Goal: Task Accomplishment & Management: Use online tool/utility

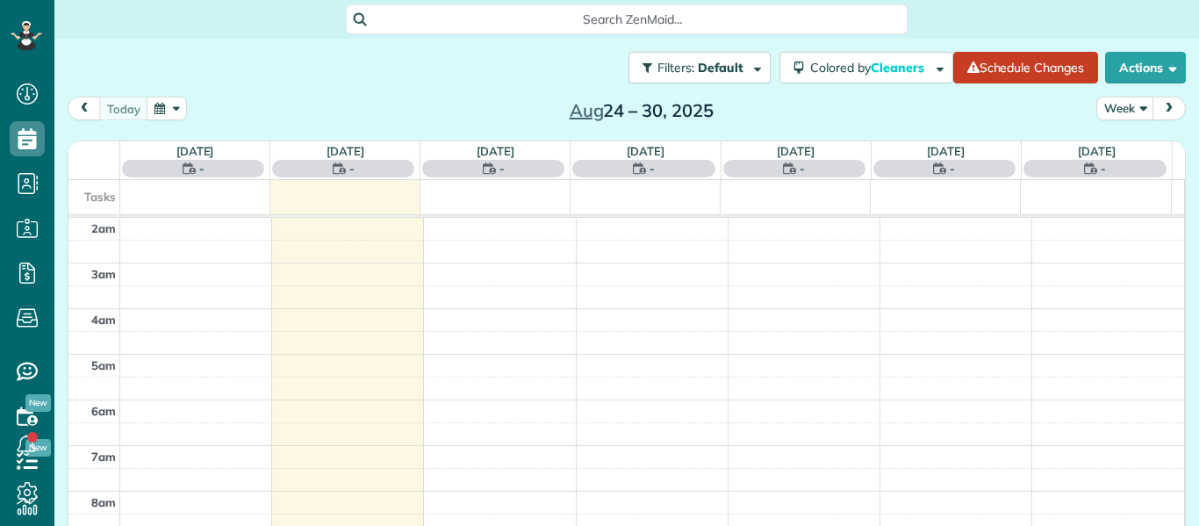
scroll to position [229, 0]
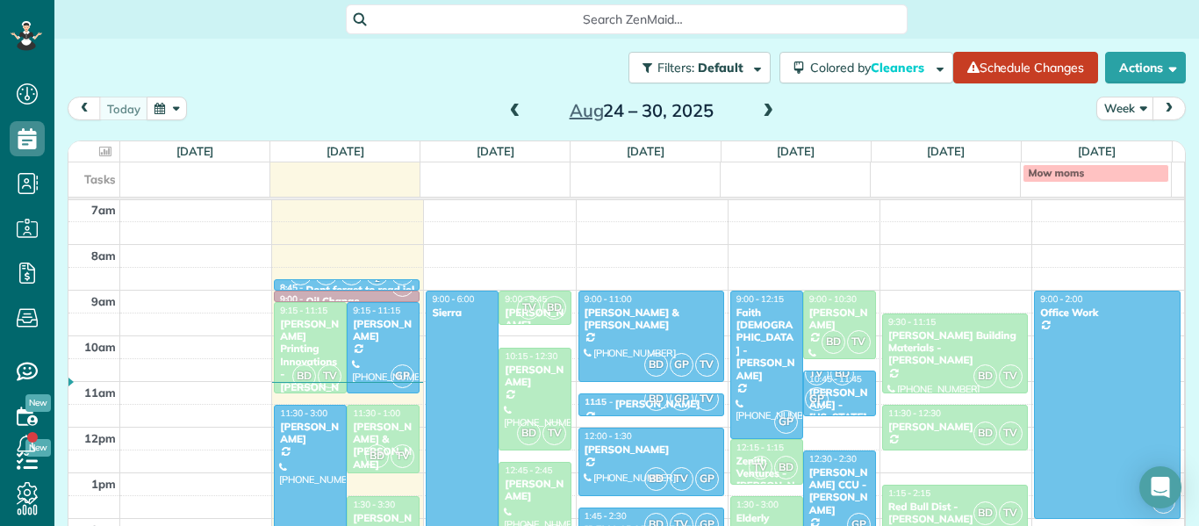
click at [510, 115] on span at bounding box center [514, 112] width 19 height 16
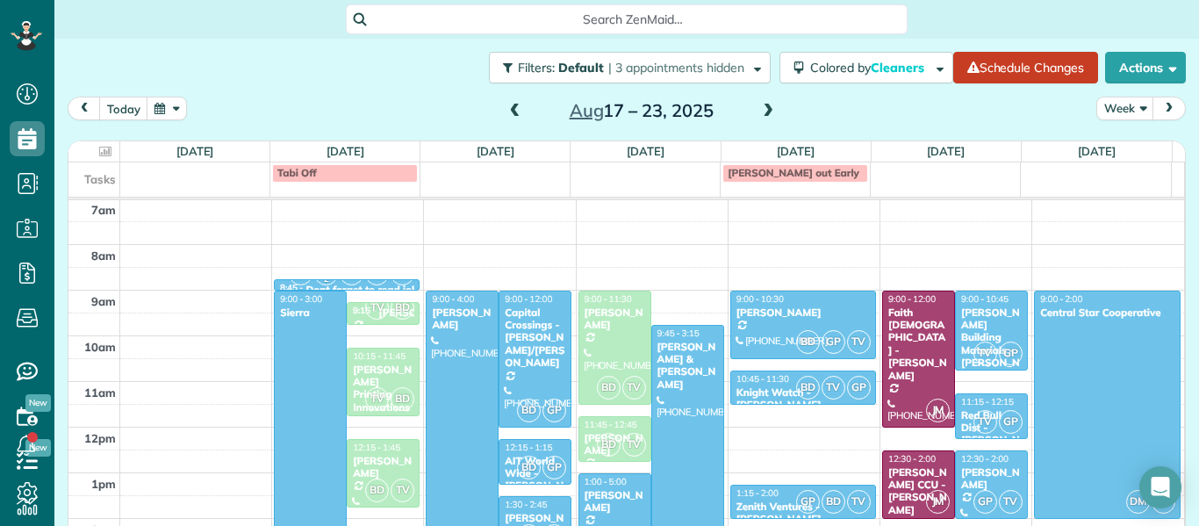
click at [469, 376] on div at bounding box center [461, 450] width 71 height 318
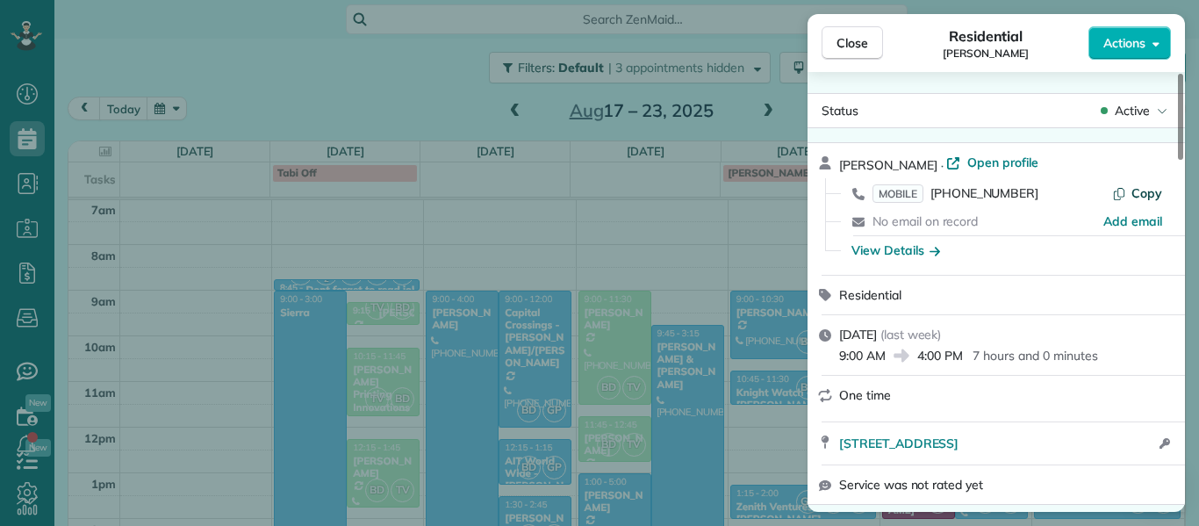
click at [1145, 193] on span "Copy" at bounding box center [1146, 193] width 31 height 16
click at [912, 252] on div "View Details" at bounding box center [895, 250] width 89 height 18
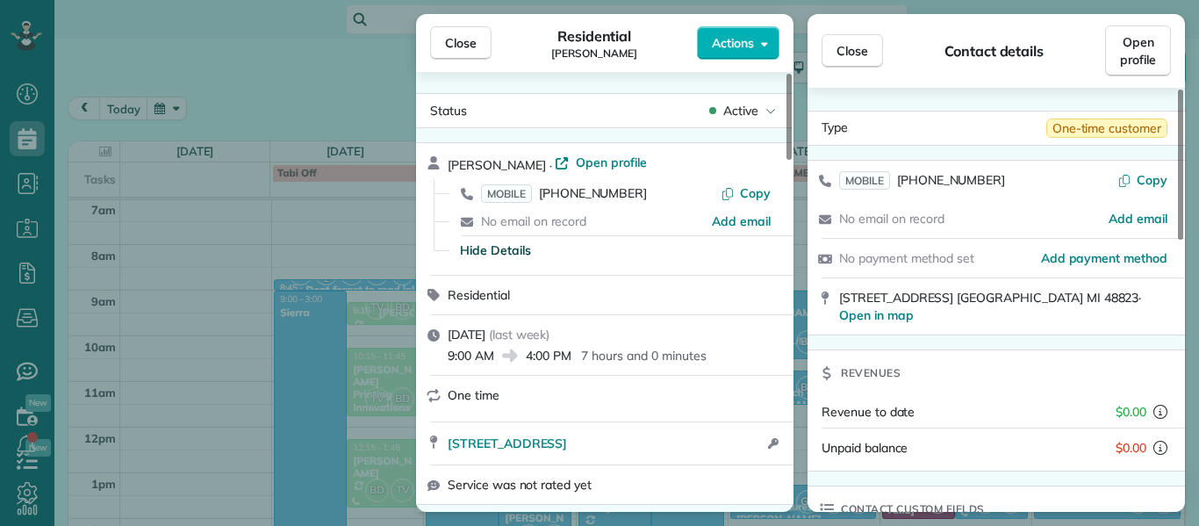
drag, startPoint x: 873, startPoint y: 316, endPoint x: 834, endPoint y: 292, distance: 46.1
click at [834, 292] on div "[STREET_ADDRESS] · Open in map" at bounding box center [995, 306] width 377 height 56
drag, startPoint x: 789, startPoint y: 137, endPoint x: 778, endPoint y: 58, distance: 79.7
click at [786, 74] on div at bounding box center [788, 117] width 5 height 86
click at [456, 34] on span "Close" at bounding box center [461, 43] width 32 height 18
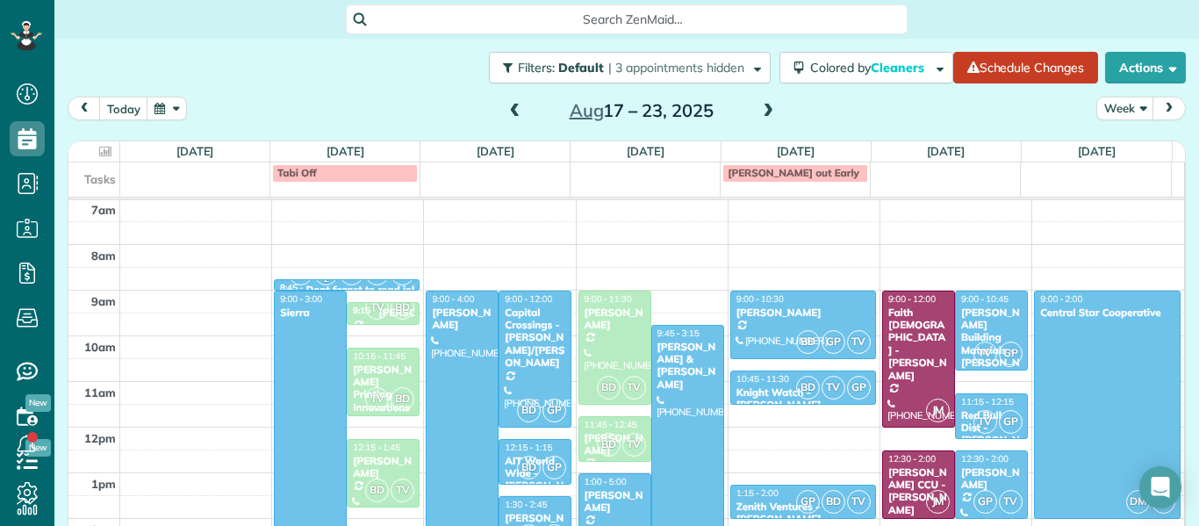
click at [758, 114] on span at bounding box center [767, 112] width 19 height 16
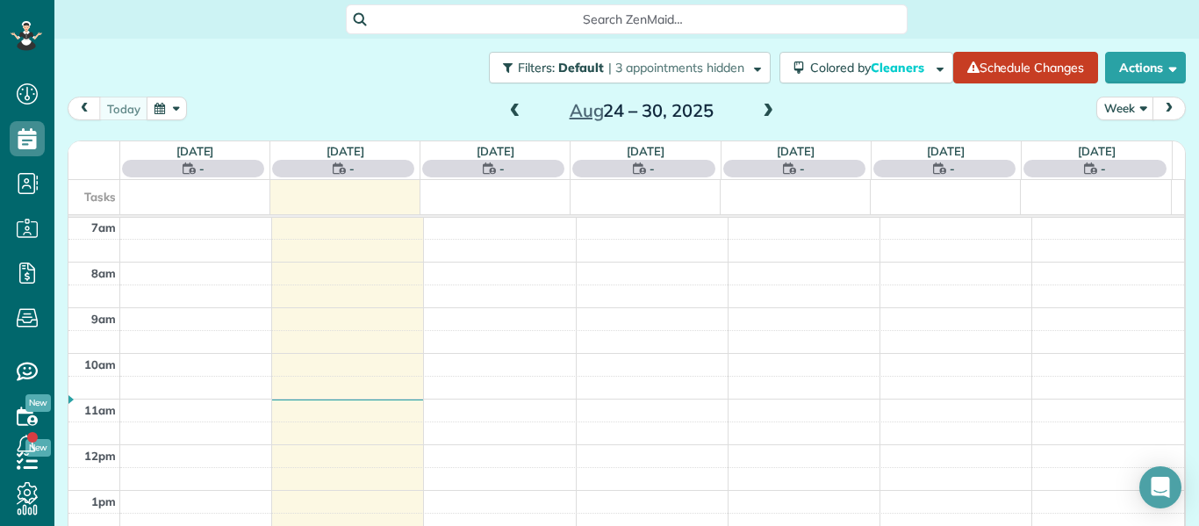
click at [758, 114] on span at bounding box center [767, 112] width 19 height 16
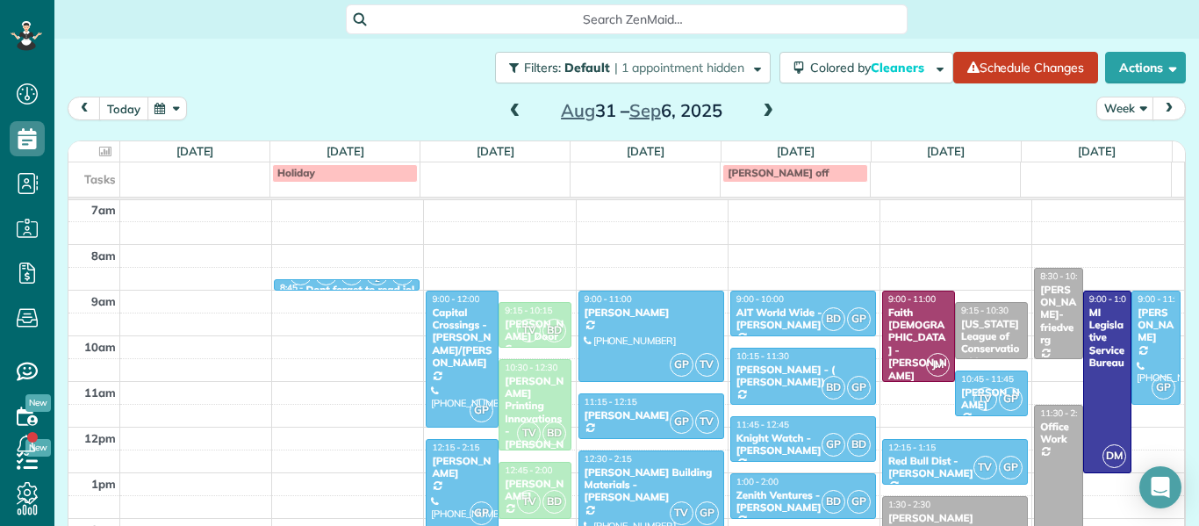
click at [127, 102] on button "today" at bounding box center [123, 109] width 49 height 24
